Goal: Task Accomplishment & Management: Use online tool/utility

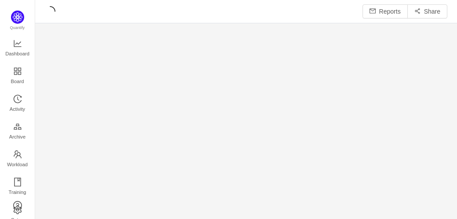
scroll to position [11, 11]
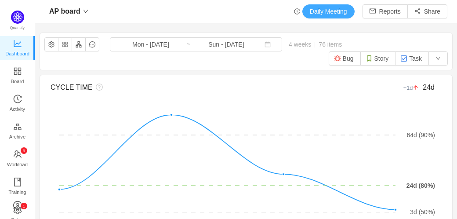
click at [326, 13] on button "Daily Meeting" at bounding box center [328, 11] width 52 height 14
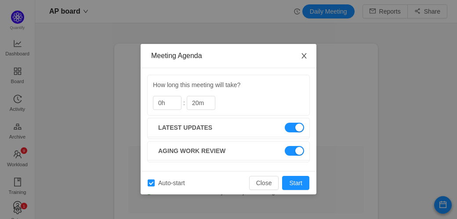
click at [307, 60] on span "Close" at bounding box center [304, 56] width 25 height 25
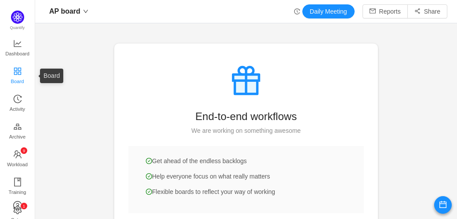
click at [21, 75] on span "Board" at bounding box center [17, 82] width 13 height 18
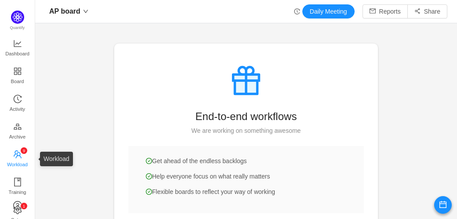
click at [15, 160] on span "Workload" at bounding box center [17, 165] width 21 height 18
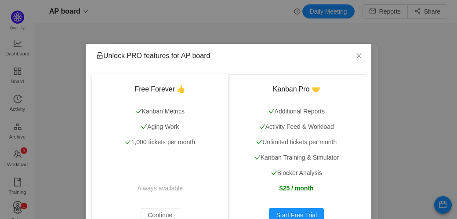
scroll to position [31, 0]
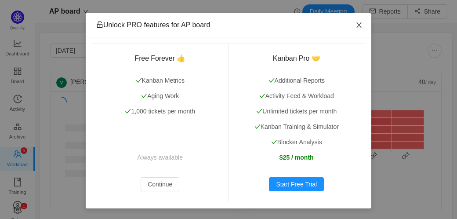
click at [356, 24] on icon "icon: close" at bounding box center [359, 25] width 7 height 7
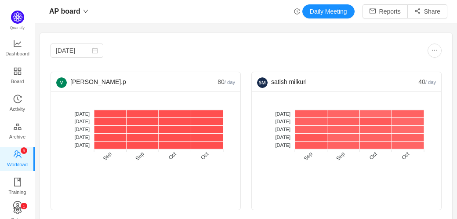
scroll to position [24, 0]
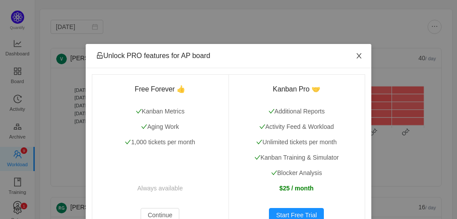
click at [357, 58] on icon "icon: close" at bounding box center [359, 55] width 5 height 5
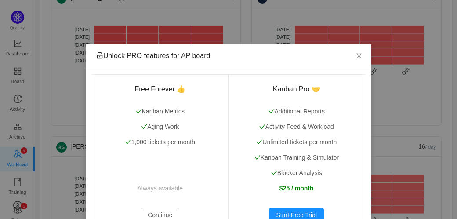
scroll to position [84, 0]
click at [357, 57] on icon "icon: close" at bounding box center [359, 55] width 5 height 5
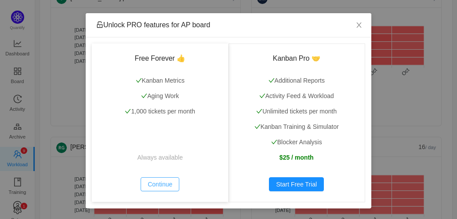
click at [158, 183] on button "Continue" at bounding box center [160, 184] width 39 height 14
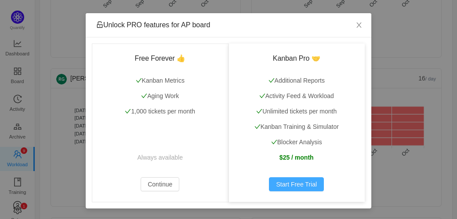
click at [294, 182] on button "Start Free Trial" at bounding box center [296, 184] width 55 height 14
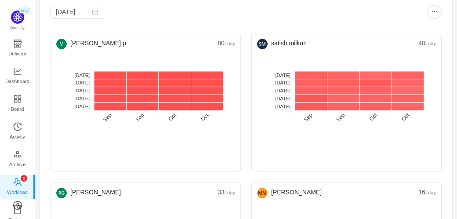
scroll to position [0, 0]
